Goal: Task Accomplishment & Management: Complete application form

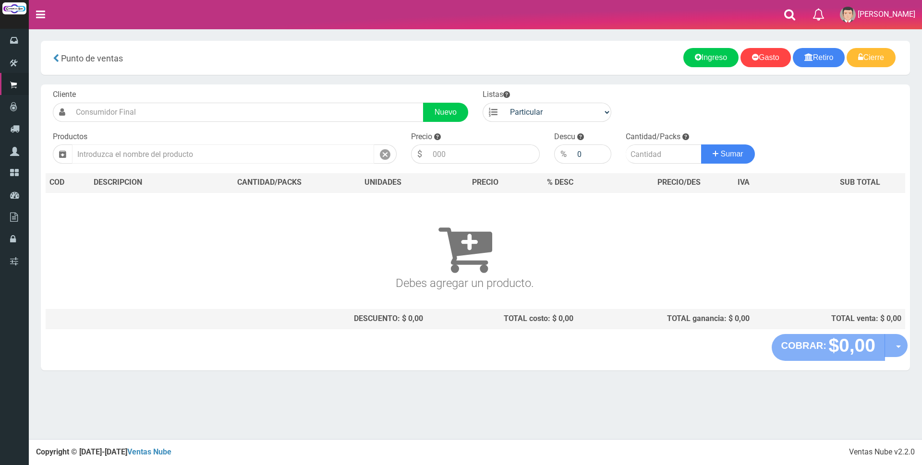
click at [225, 154] on input "text" at bounding box center [223, 154] width 302 height 19
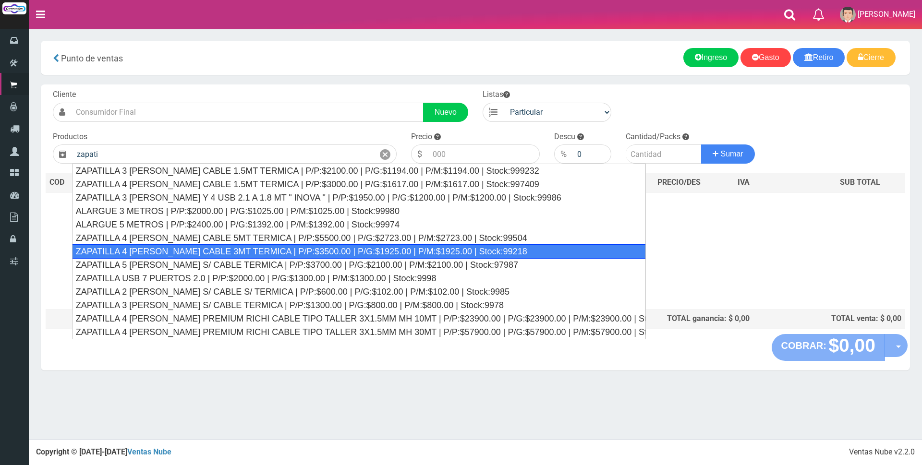
click at [198, 248] on div "ZAPATILLA 4 [PERSON_NAME] CABLE 3MT TERMICA | P/P:$3500.00 | P/G:$1925.00 | P/M…" at bounding box center [359, 251] width 574 height 14
type input "ZAPATILLA 4 [PERSON_NAME] CABLE 3MT TERMICA | P/P:$3500.00 | P/G:$1925.00 | P/M…"
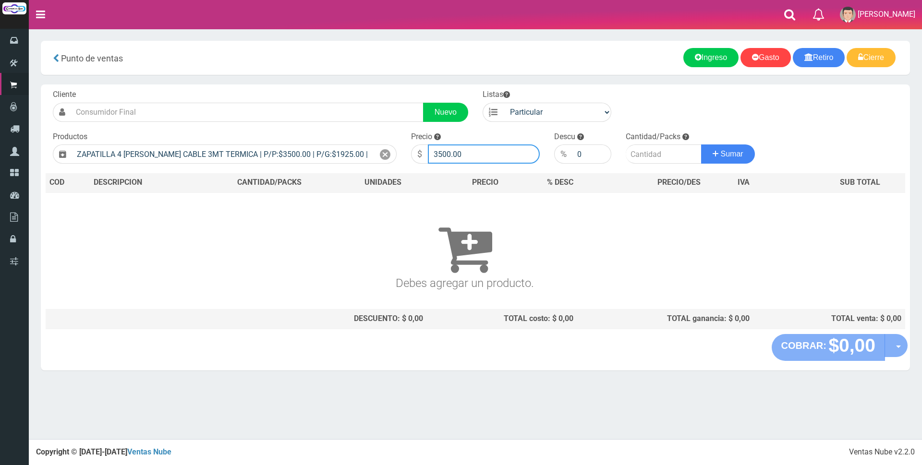
click at [482, 157] on input "3500.00" at bounding box center [484, 154] width 112 height 19
type input "3"
type input "14520"
click at [635, 153] on input "number" at bounding box center [664, 154] width 76 height 19
type input "1"
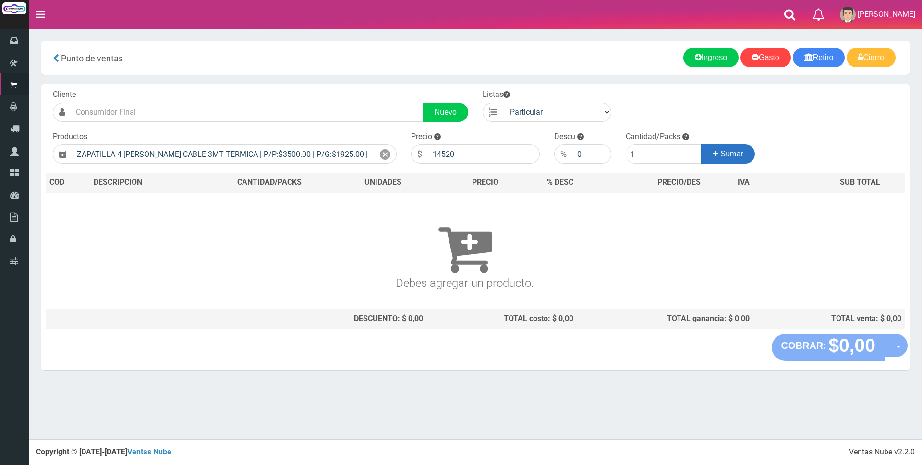
click at [738, 158] on span "Sumar" at bounding box center [732, 154] width 23 height 8
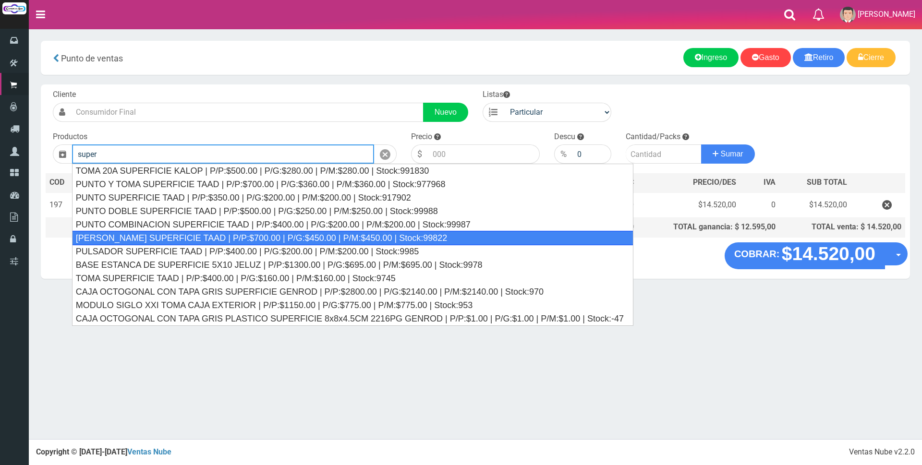
click at [321, 235] on div "TOMA DOBLE SUPERFICIE TAAD | P/P:$700.00 | P/G:$450.00 | P/M:$450.00 | Stock:99…" at bounding box center [353, 238] width 562 height 14
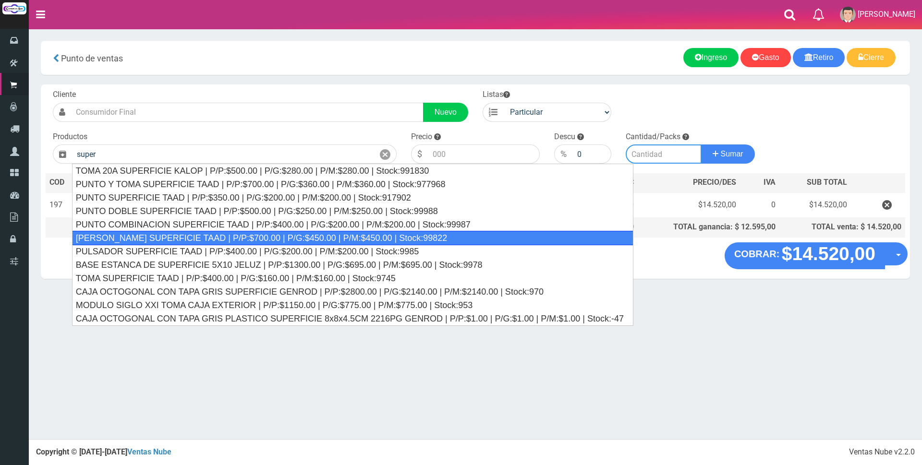
type input "TOMA DOBLE SUPERFICIE TAAD | P/P:$700.00 | P/G:$450.00 | P/M:$450.00 | Stock:99…"
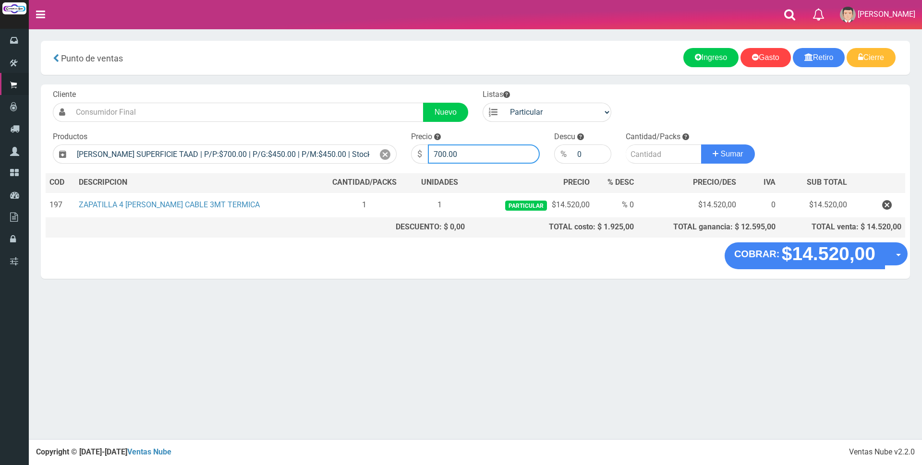
click at [497, 158] on input "700.00" at bounding box center [484, 154] width 112 height 19
type input "7"
type input "4500"
click at [668, 154] on input "number" at bounding box center [664, 154] width 76 height 19
type input "1"
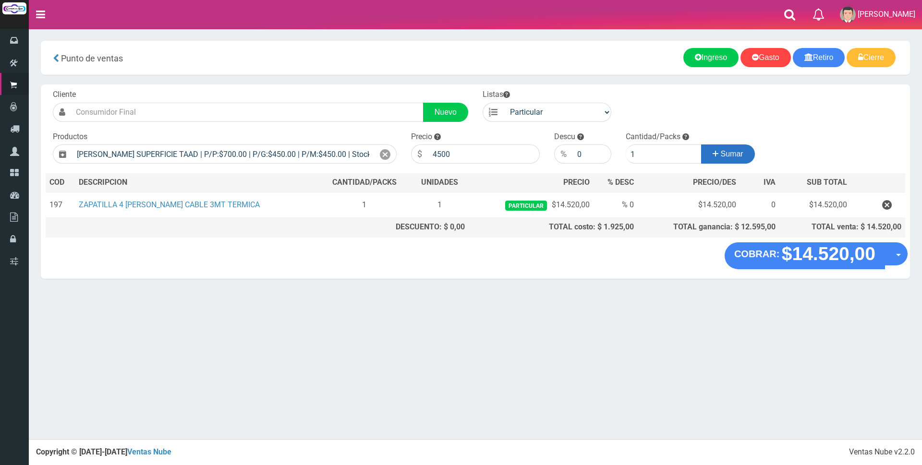
click at [731, 152] on span "Sumar" at bounding box center [732, 154] width 23 height 8
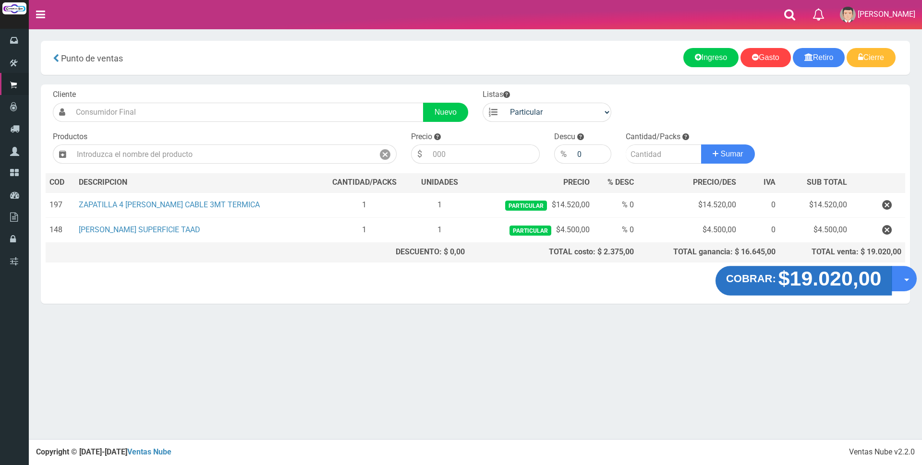
click at [809, 288] on strong "$19.020,00" at bounding box center [830, 279] width 103 height 23
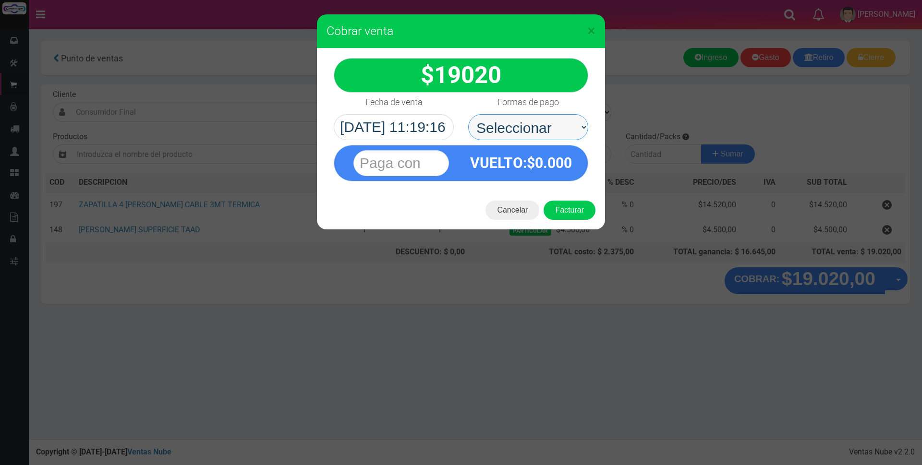
click at [513, 133] on select "Seleccionar Efectivo Tarjeta de Crédito Depósito Débito" at bounding box center [528, 127] width 120 height 26
select select "Tarjeta de Crédito"
click at [468, 114] on select "Seleccionar Efectivo Tarjeta de Crédito Depósito Débito" at bounding box center [528, 127] width 120 height 26
click at [430, 167] on input "text" at bounding box center [402, 163] width 96 height 26
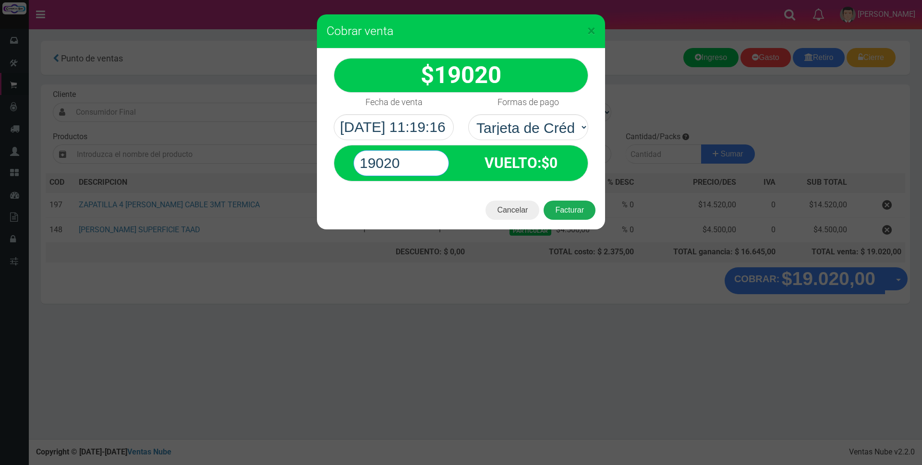
type input "19020"
click at [558, 208] on button "Facturar" at bounding box center [570, 210] width 52 height 19
